Goal: Navigation & Orientation: Find specific page/section

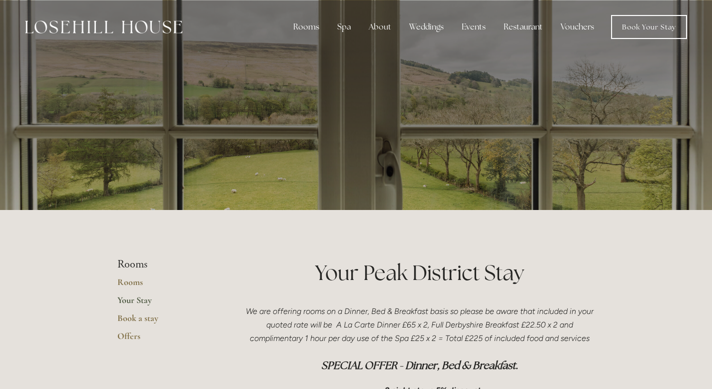
click at [68, 30] on img at bounding box center [103, 26] width 157 height 13
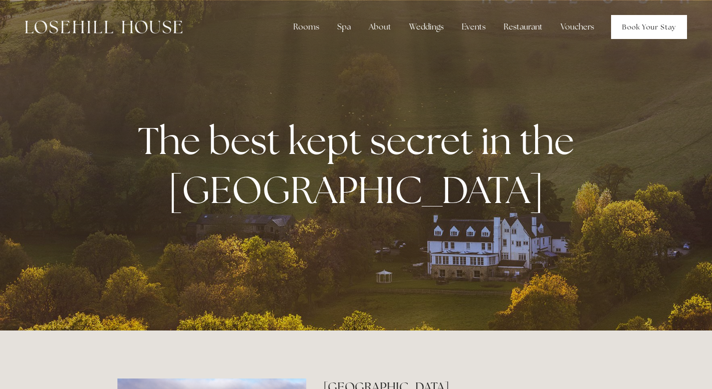
click at [637, 34] on link "Book Your Stay" at bounding box center [649, 27] width 76 height 24
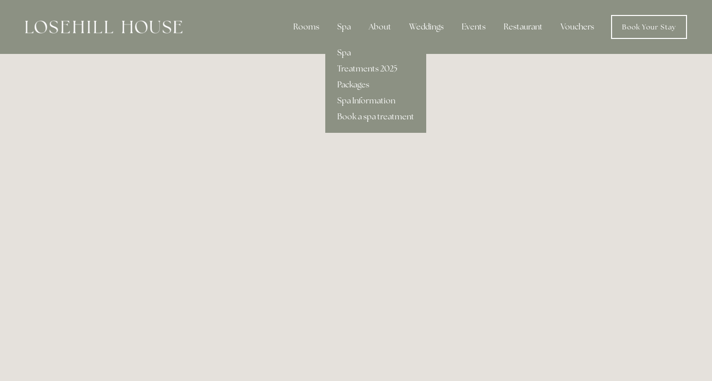
click at [348, 53] on link "Spa" at bounding box center [375, 53] width 101 height 16
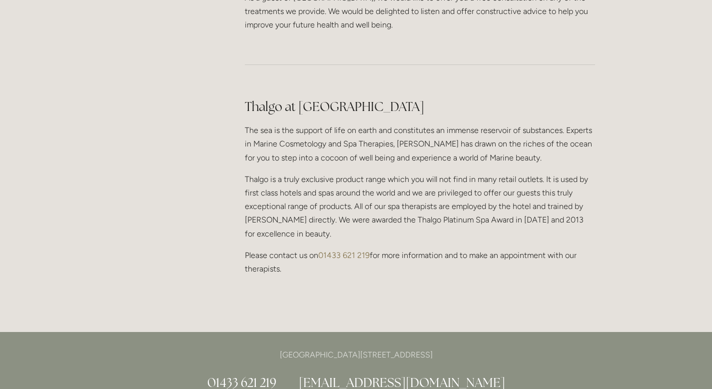
scroll to position [863, 0]
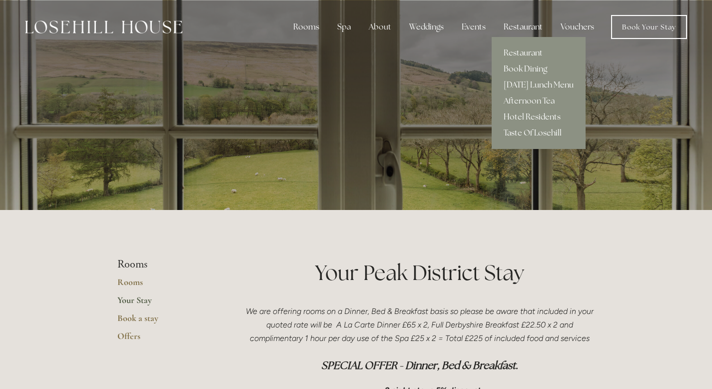
click at [529, 27] on div "Restaurant" at bounding box center [523, 27] width 55 height 20
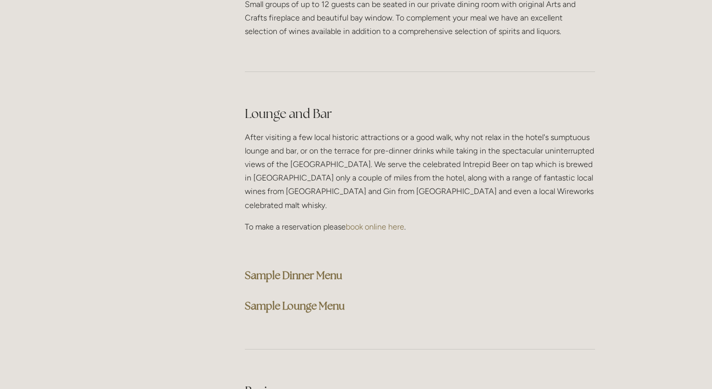
scroll to position [2455, 0]
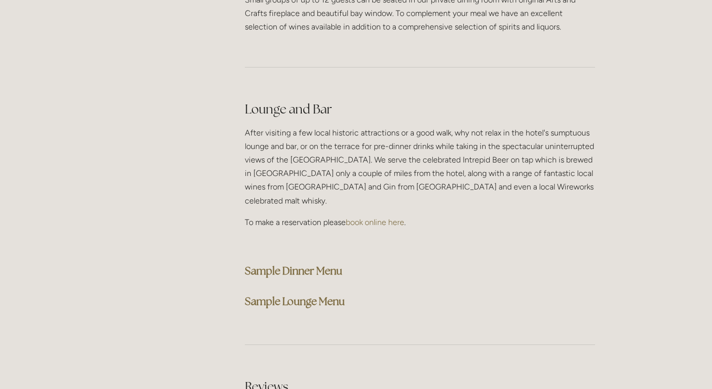
click at [303, 294] on strong "Sample Lounge Menu" at bounding box center [295, 300] width 100 height 13
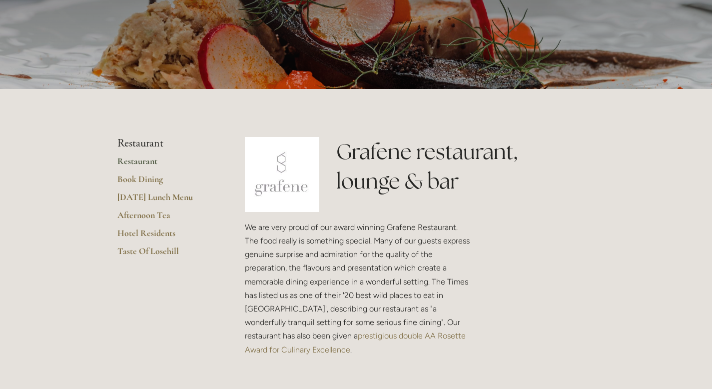
scroll to position [0, 0]
